Goal: Information Seeking & Learning: Find specific fact

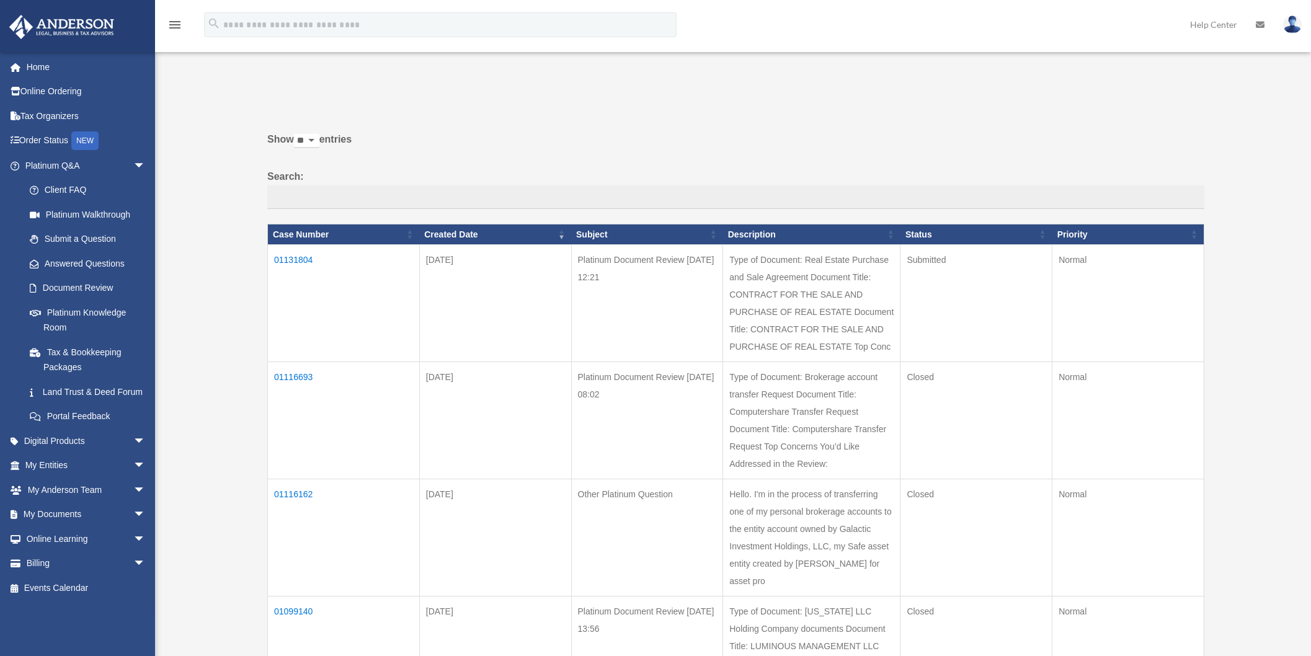
scroll to position [1, 0]
click at [283, 257] on td "01131804" at bounding box center [344, 303] width 152 height 117
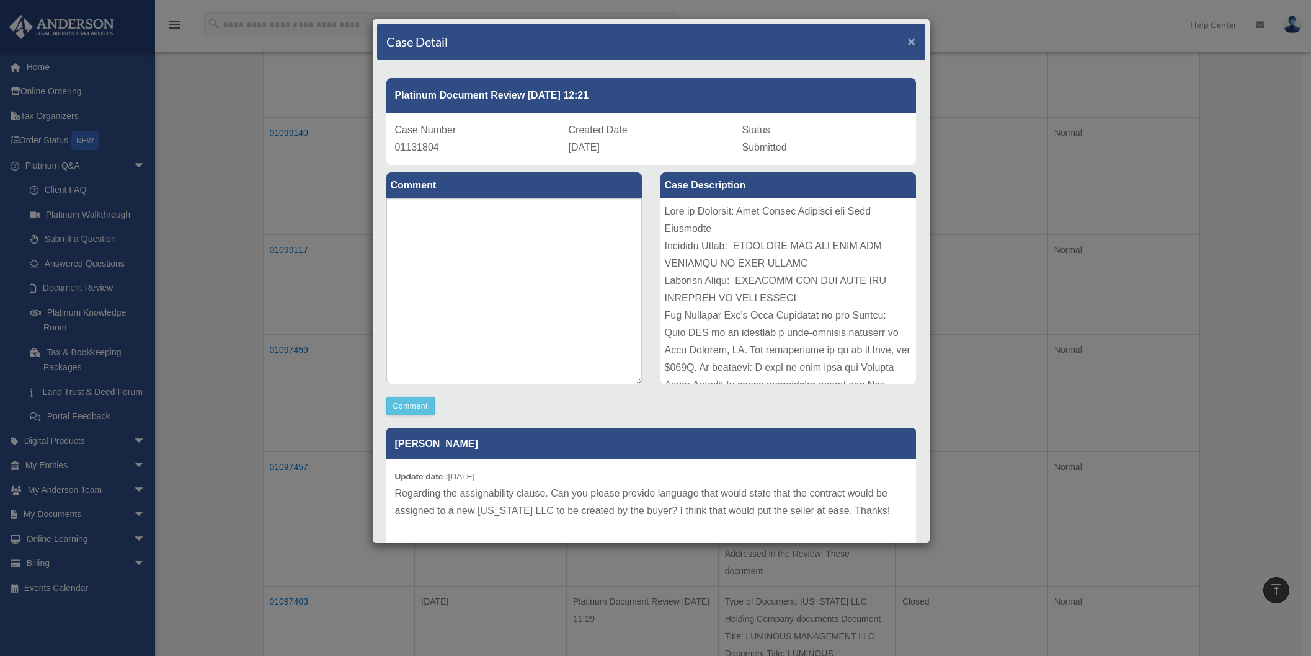
click at [908, 46] on span "×" at bounding box center [912, 41] width 8 height 14
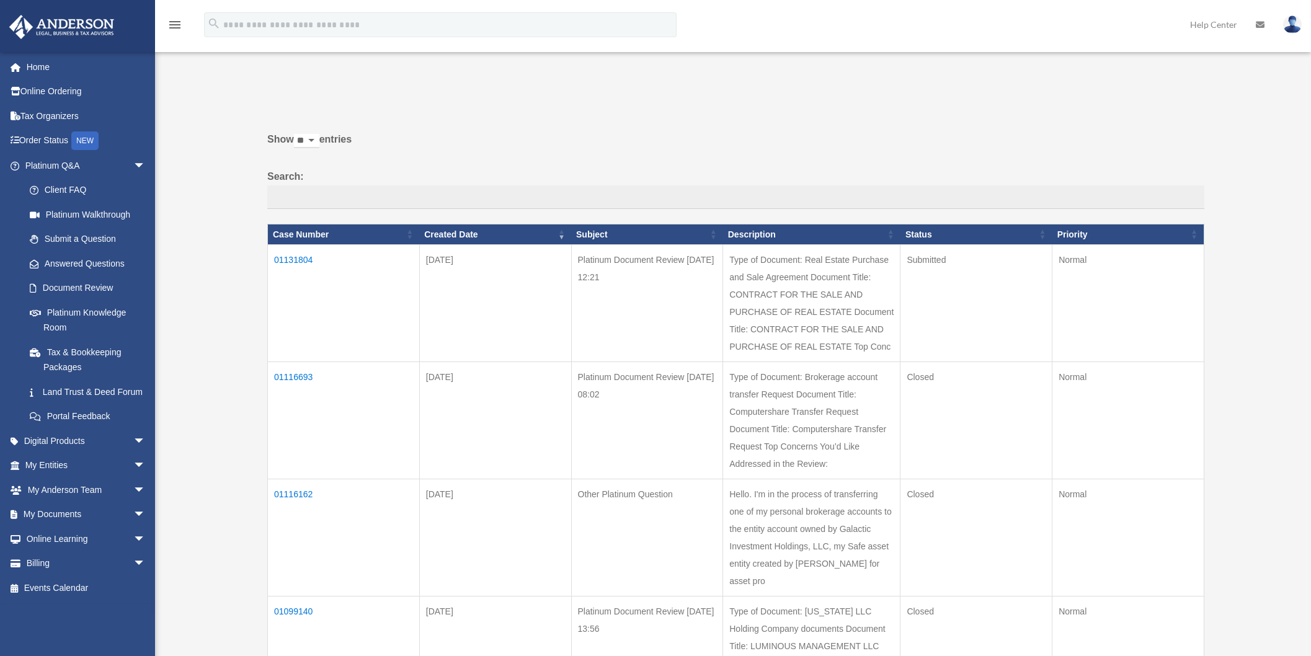
click at [301, 257] on td "01131804" at bounding box center [344, 303] width 152 height 117
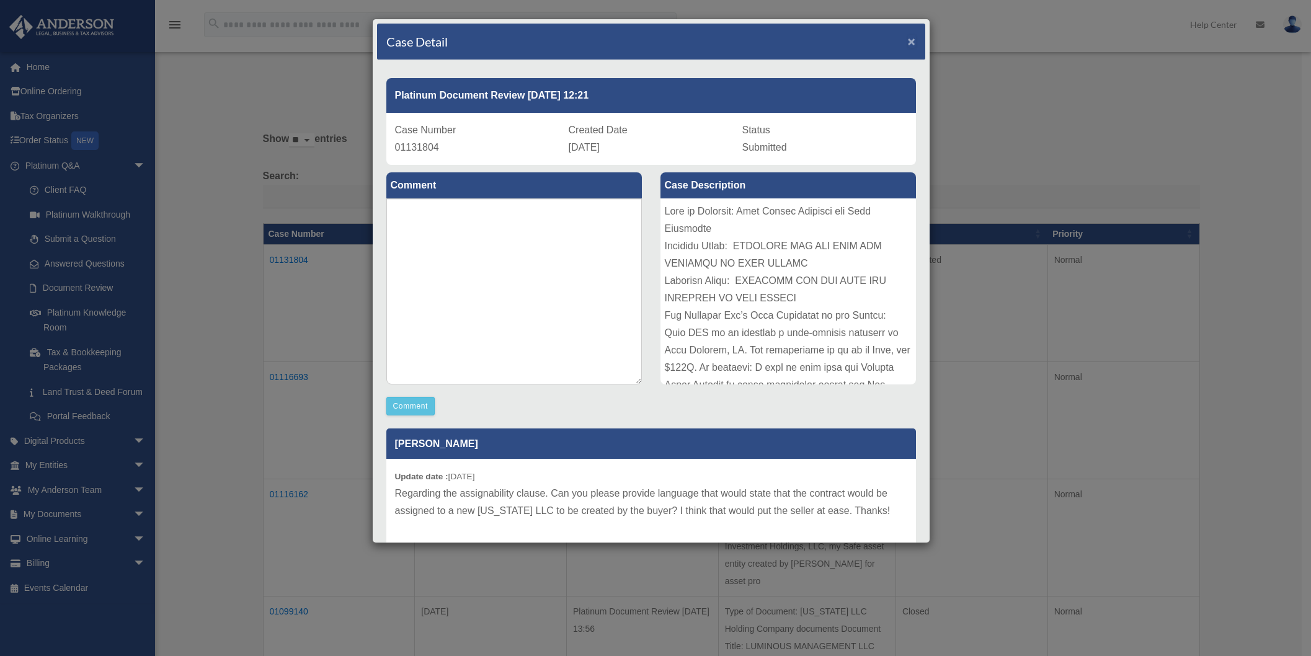
click at [908, 44] on span "×" at bounding box center [912, 41] width 8 height 14
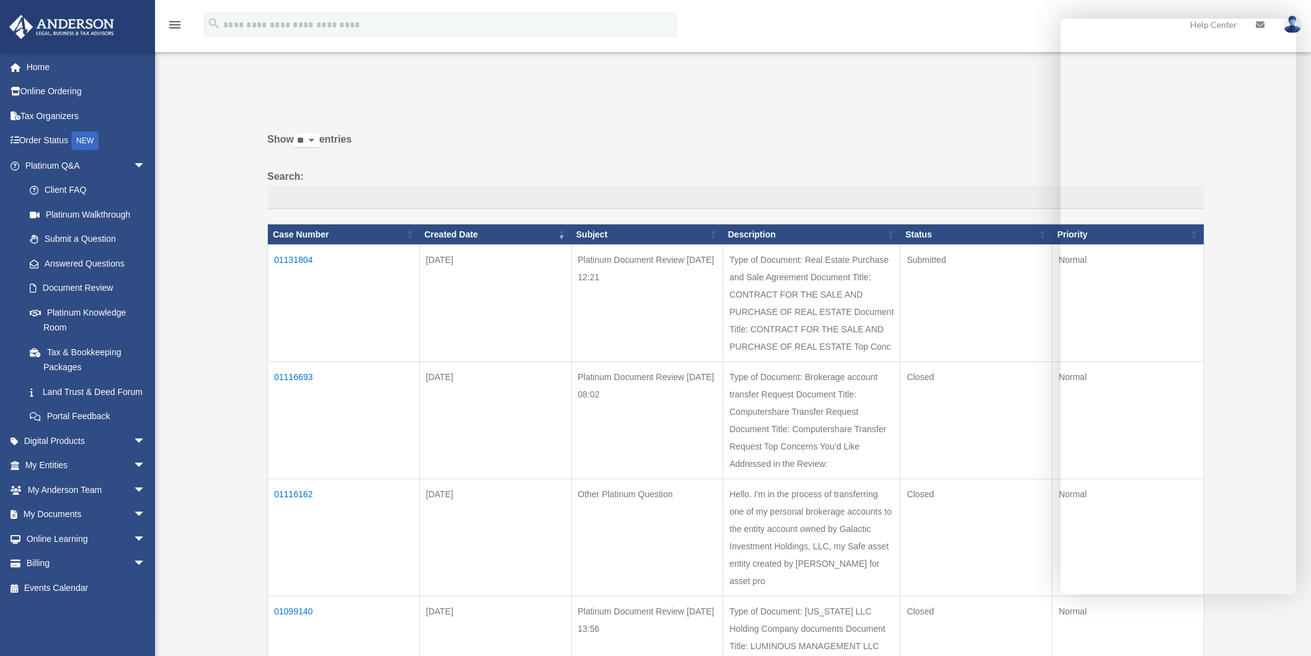
click at [894, 169] on label "Search:" at bounding box center [735, 188] width 937 height 41
click at [894, 185] on input "Search:" at bounding box center [735, 197] width 937 height 24
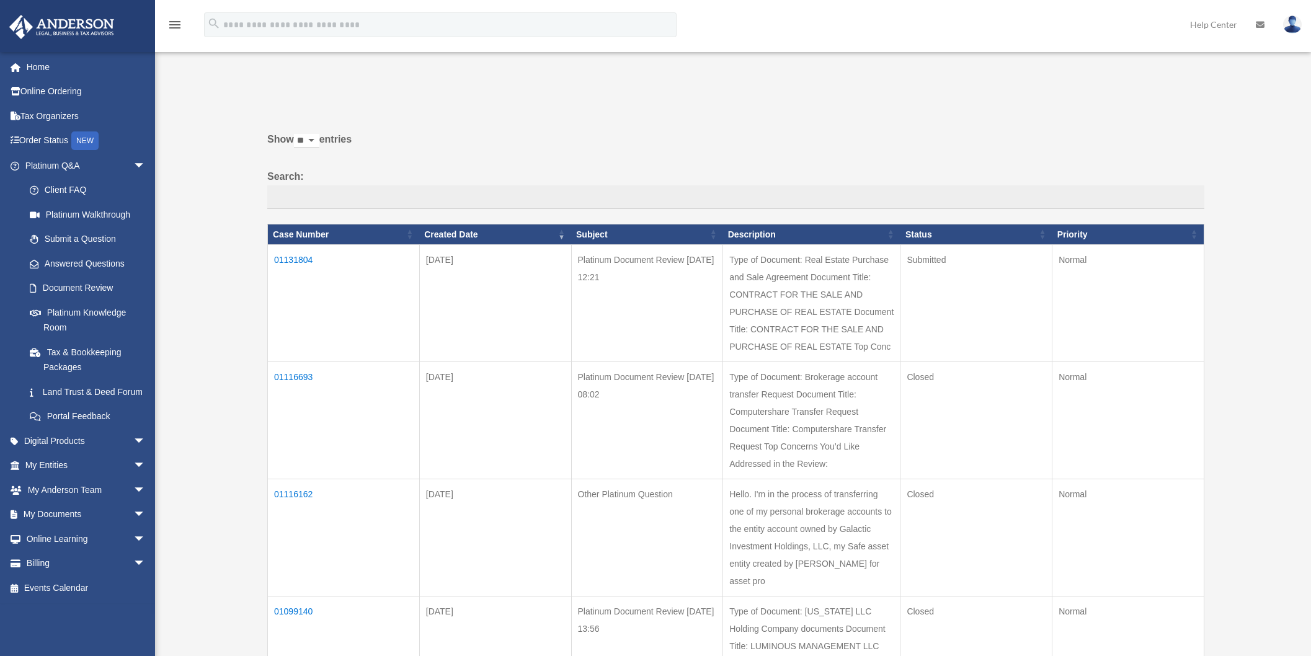
click at [291, 258] on td "01131804" at bounding box center [344, 303] width 152 height 117
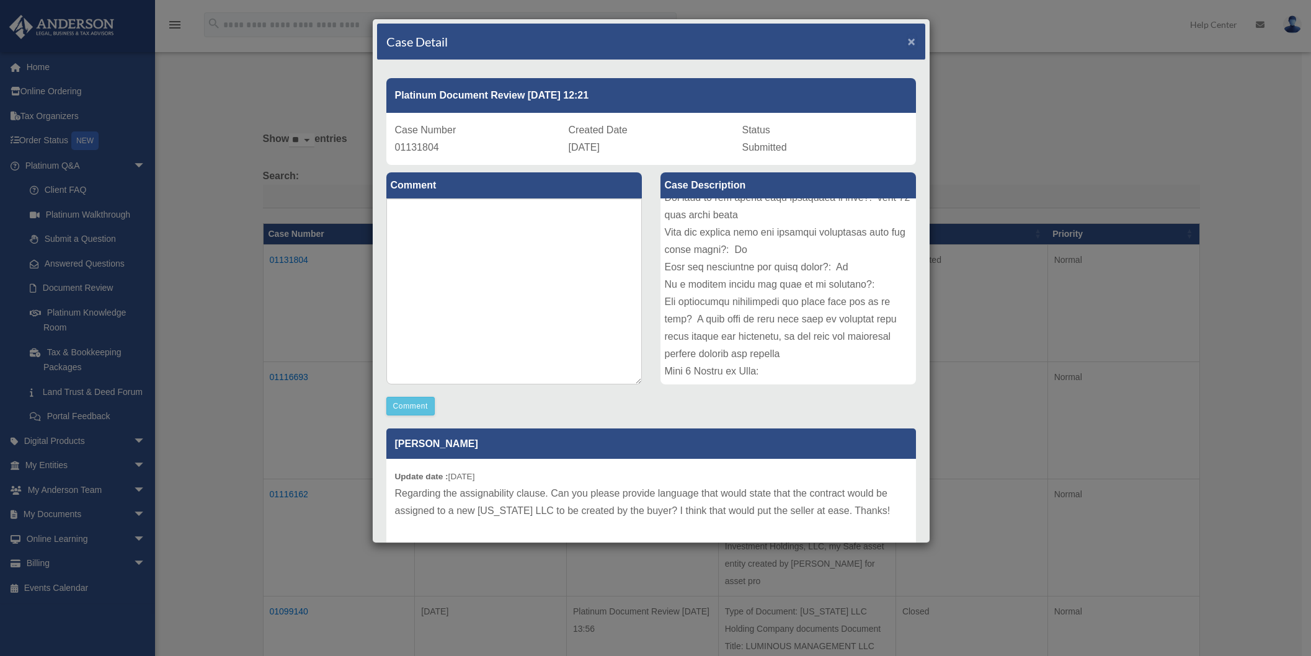
click at [908, 43] on span "×" at bounding box center [912, 41] width 8 height 14
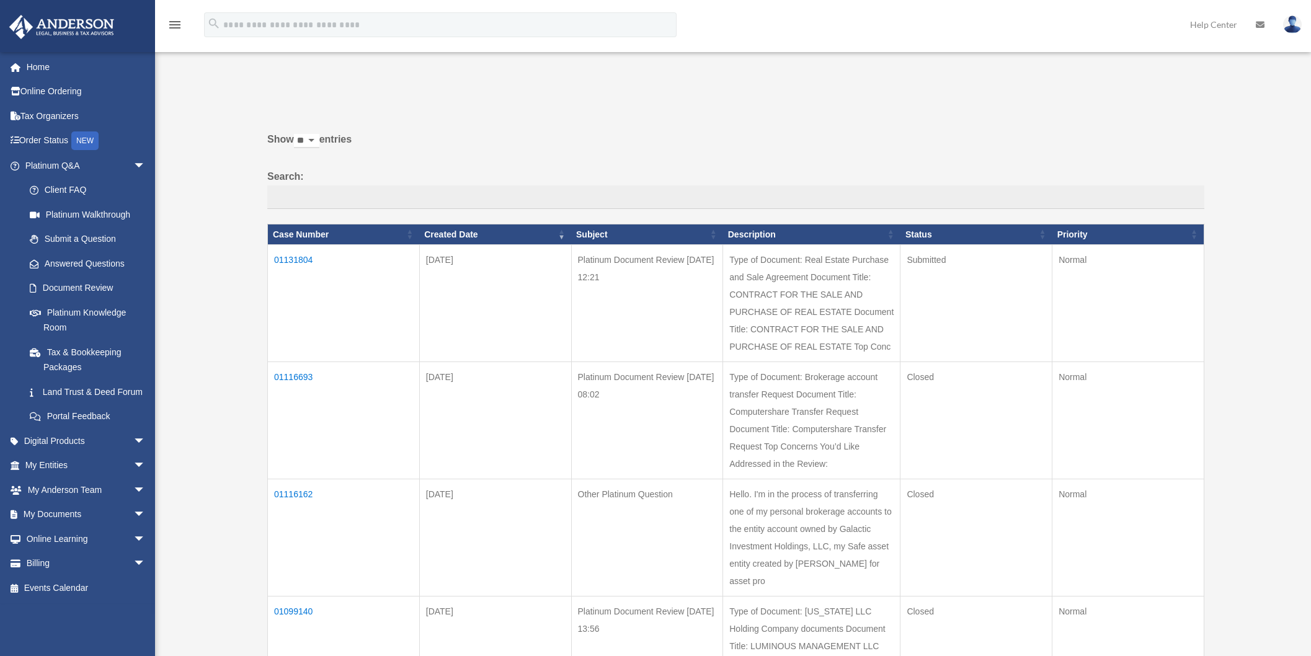
click at [303, 262] on td "01131804" at bounding box center [344, 303] width 152 height 117
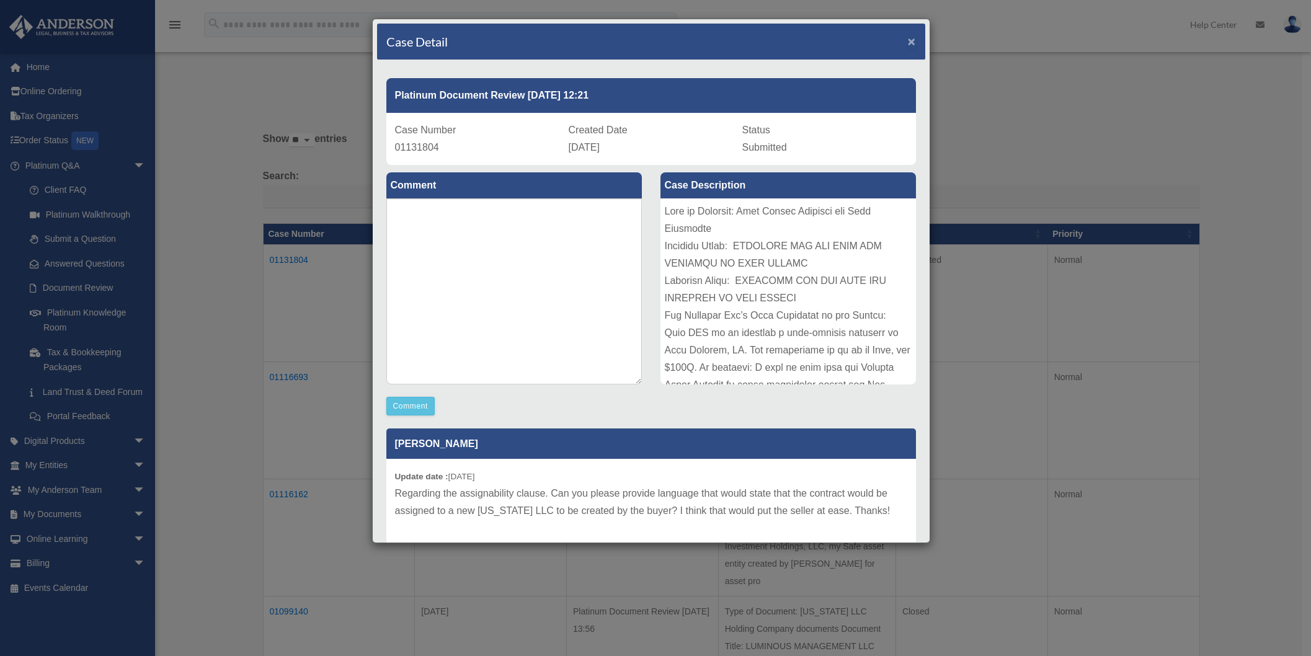
click at [908, 42] on span "×" at bounding box center [912, 41] width 8 height 14
